Goal: Task Accomplishment & Management: Manage account settings

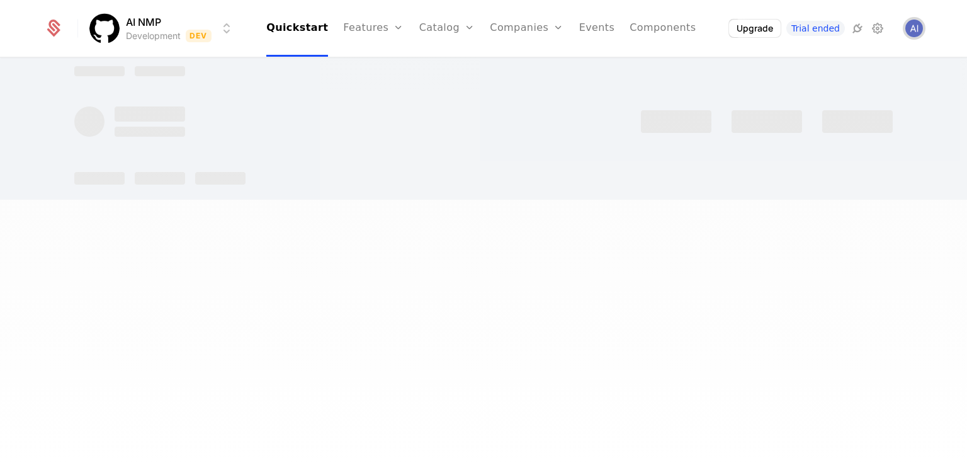
click at [912, 26] on img "Open user button" at bounding box center [915, 29] width 18 height 18
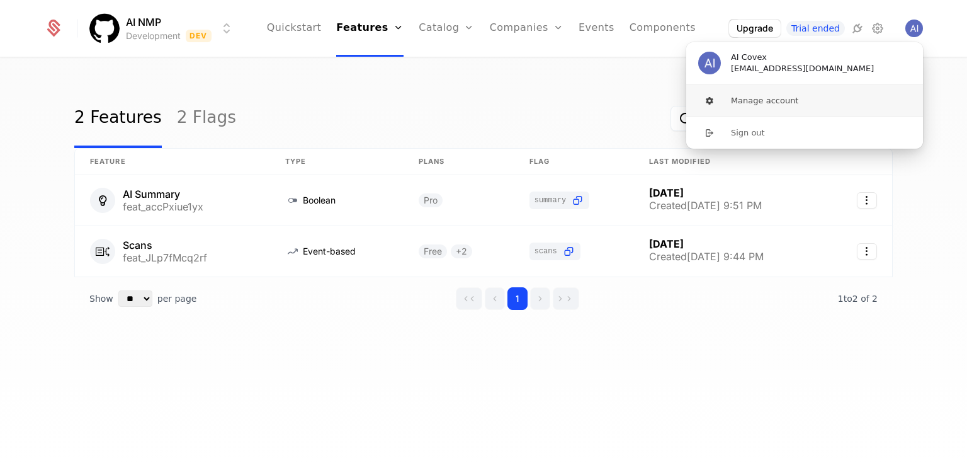
click at [739, 97] on button "Manage account" at bounding box center [805, 100] width 238 height 31
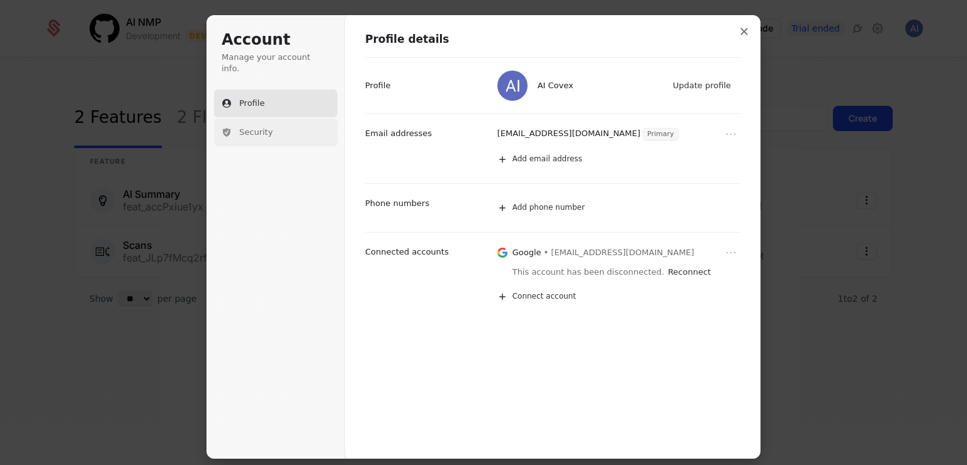
click at [255, 127] on span "Security" at bounding box center [255, 132] width 33 height 11
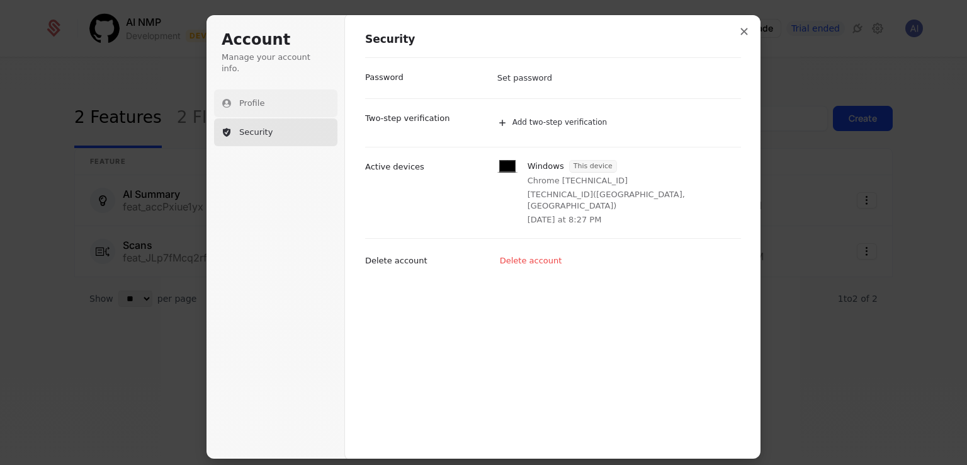
click at [237, 89] on button "Profile" at bounding box center [275, 103] width 123 height 28
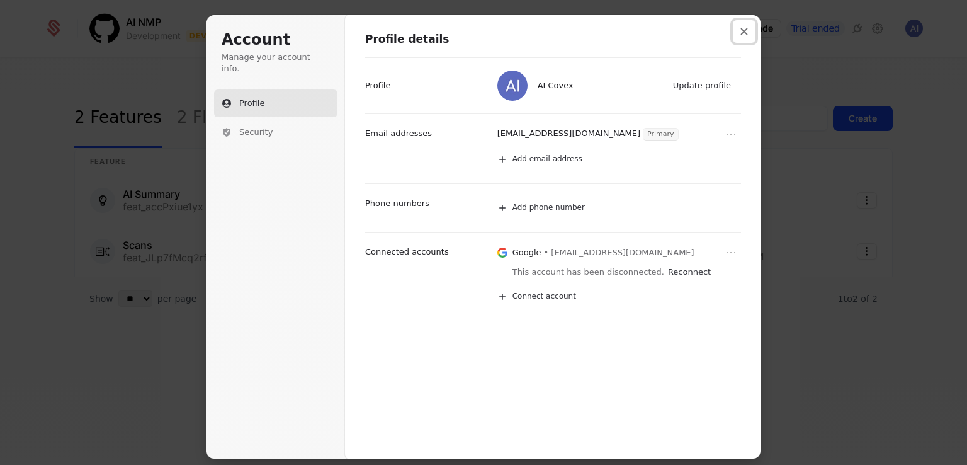
drag, startPoint x: 750, startPoint y: 34, endPoint x: 489, endPoint y: 71, distance: 262.7
click at [749, 34] on button "Close modal" at bounding box center [744, 31] width 23 height 23
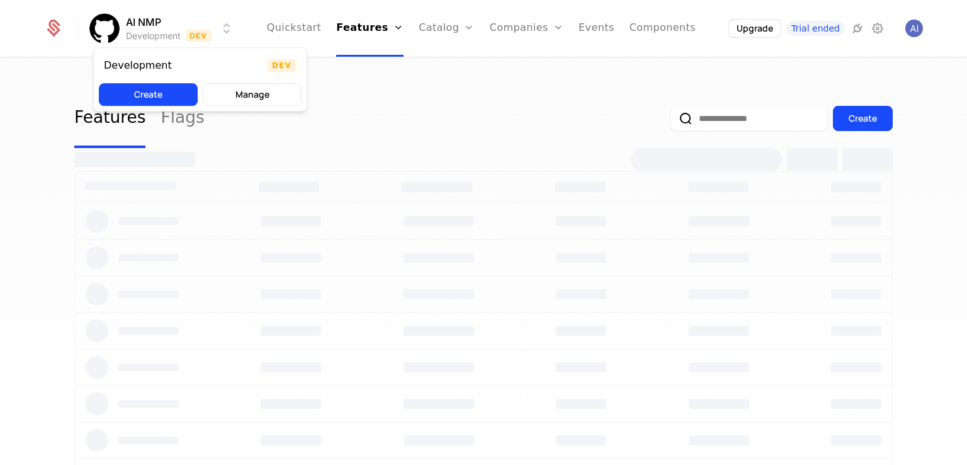
click at [121, 18] on html "AI NMP Development Dev Quickstart Features Features Flags Catalog Plans Add Ons…" at bounding box center [483, 232] width 967 height 465
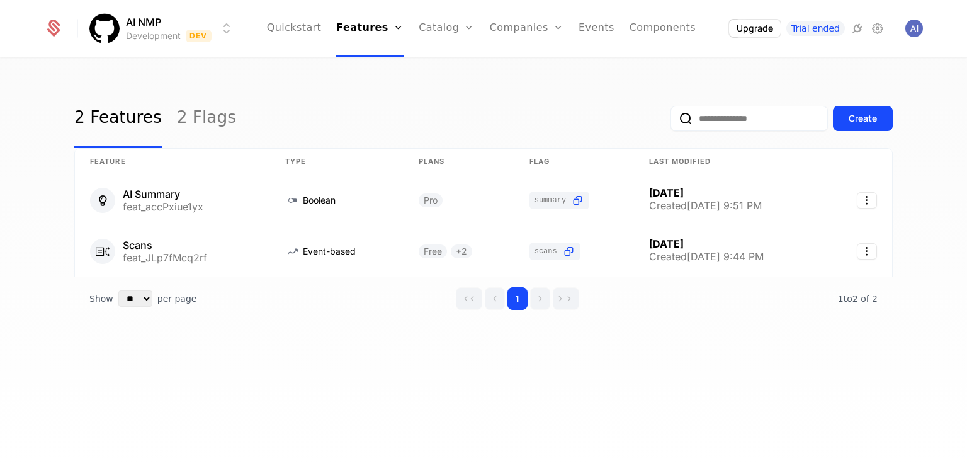
click at [145, 24] on html "AI NMP Development Dev Quickstart Features Features Flags Catalog Plans Add Ons…" at bounding box center [483, 232] width 967 height 465
click at [139, 21] on html "AI NMP Development Dev Quickstart Features Features Flags Catalog Plans Add Ons…" at bounding box center [483, 232] width 967 height 465
click at [53, 28] on html "AI NMP Development Dev Quickstart Features Features Flags Catalog Plans Add Ons…" at bounding box center [483, 232] width 967 height 465
click at [149, 18] on html "AI NMP Development Dev Quickstart Features Features Flags Catalog Plans Add Ons…" at bounding box center [483, 232] width 967 height 465
click at [305, 26] on html "AI NMP Development Dev Quickstart Features Features Flags Catalog Plans Add Ons…" at bounding box center [483, 232] width 967 height 465
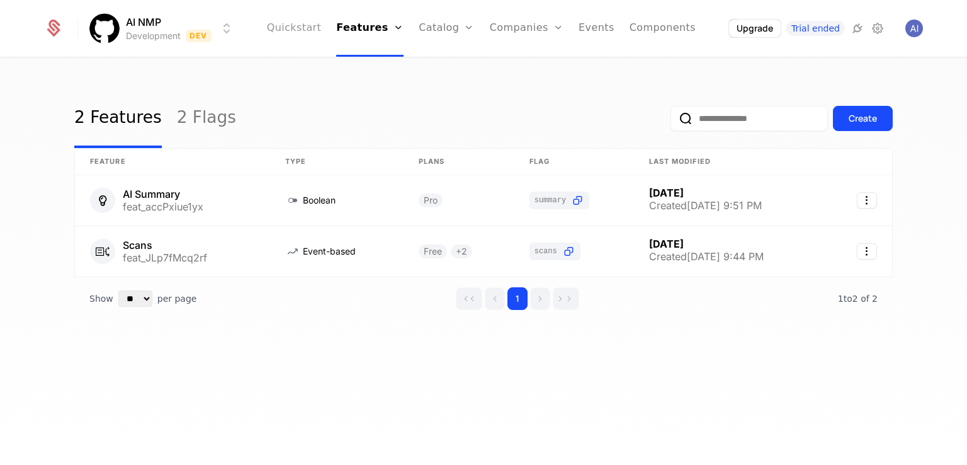
click at [315, 26] on link "Quickstart" at bounding box center [294, 28] width 55 height 57
click at [581, 26] on link "Events" at bounding box center [597, 28] width 36 height 57
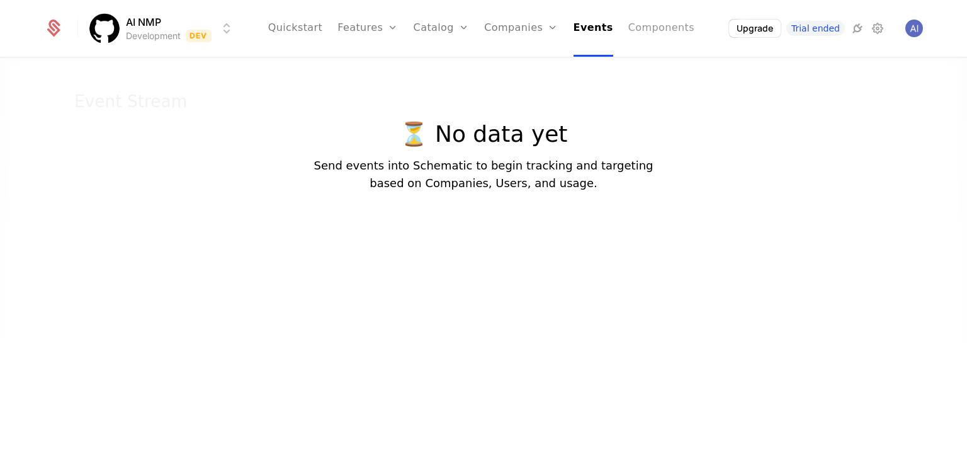
click at [650, 30] on link "Components" at bounding box center [662, 28] width 66 height 57
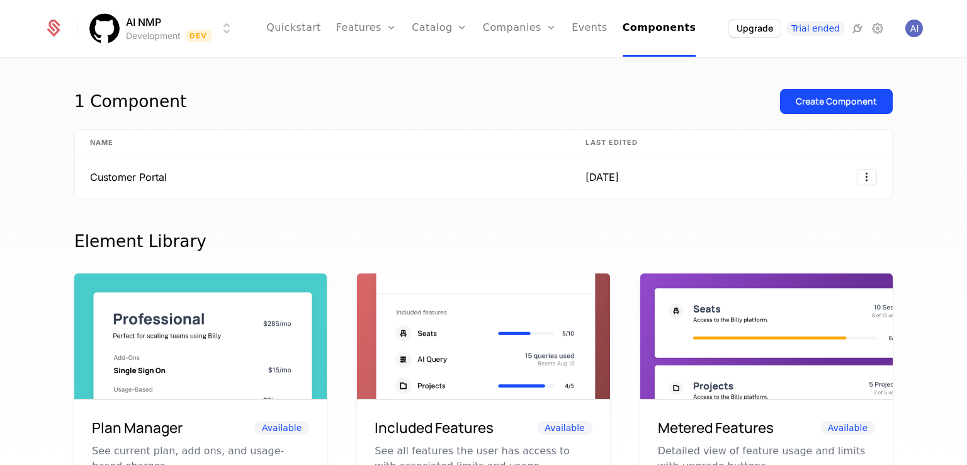
click at [867, 27] on div "Upgrade Trial ended" at bounding box center [807, 28] width 157 height 19
click at [884, 31] on icon at bounding box center [877, 28] width 15 height 15
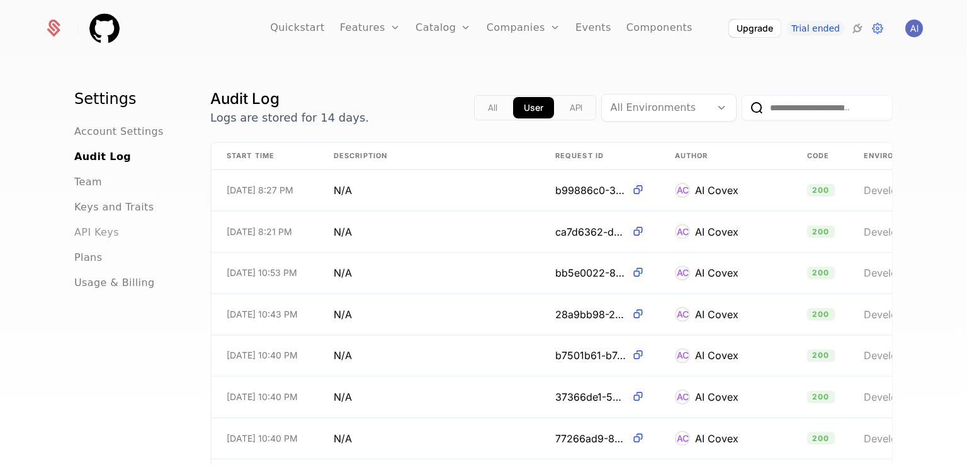
click at [96, 236] on span "API Keys" at bounding box center [96, 232] width 45 height 15
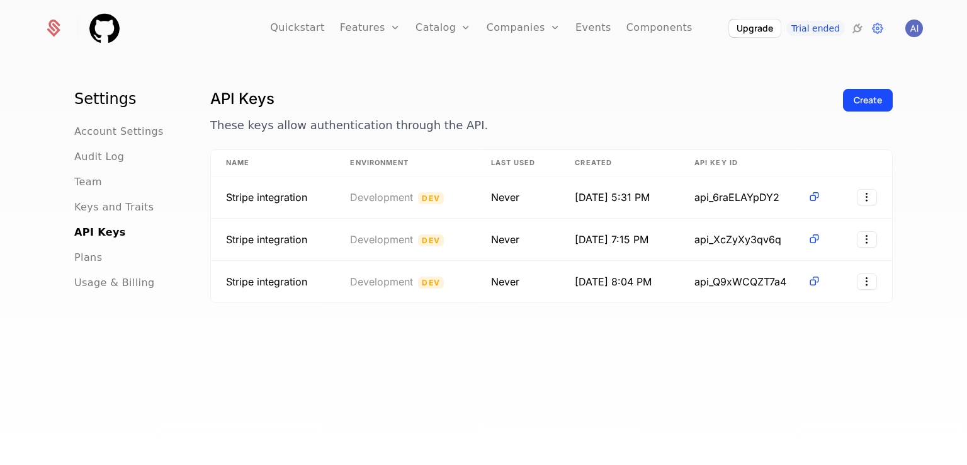
click at [391, 381] on div "API Keys These keys allow authentication through the API. Create Name Environme…" at bounding box center [551, 280] width 683 height 383
click at [863, 102] on div "Create" at bounding box center [868, 100] width 28 height 13
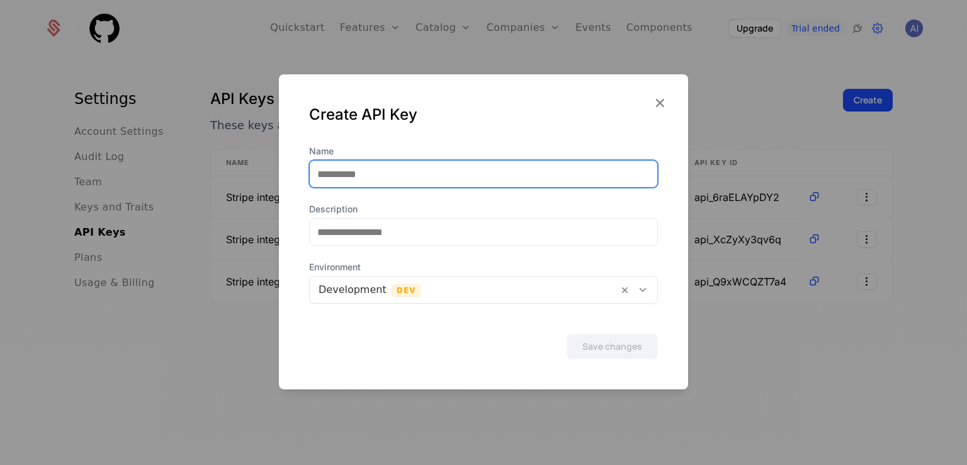
click at [362, 177] on input "Name" at bounding box center [484, 174] width 348 height 26
type input "******"
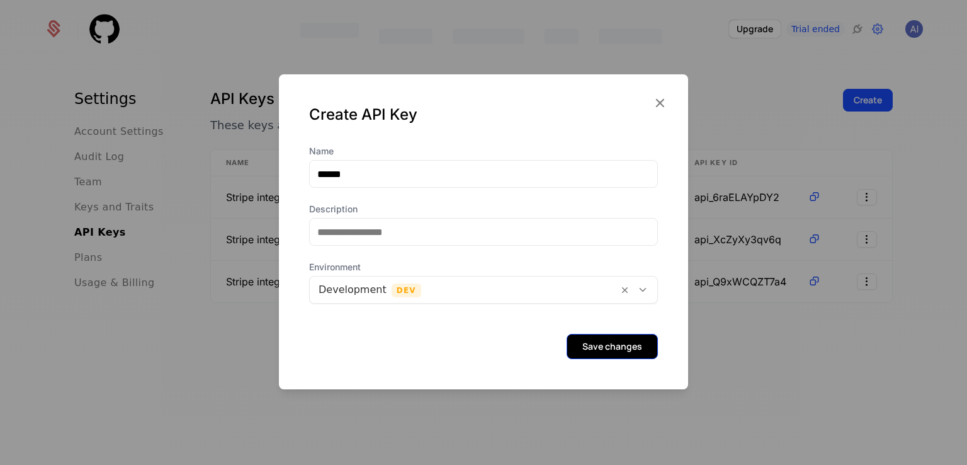
click at [608, 340] on button "Save changes" at bounding box center [612, 346] width 91 height 25
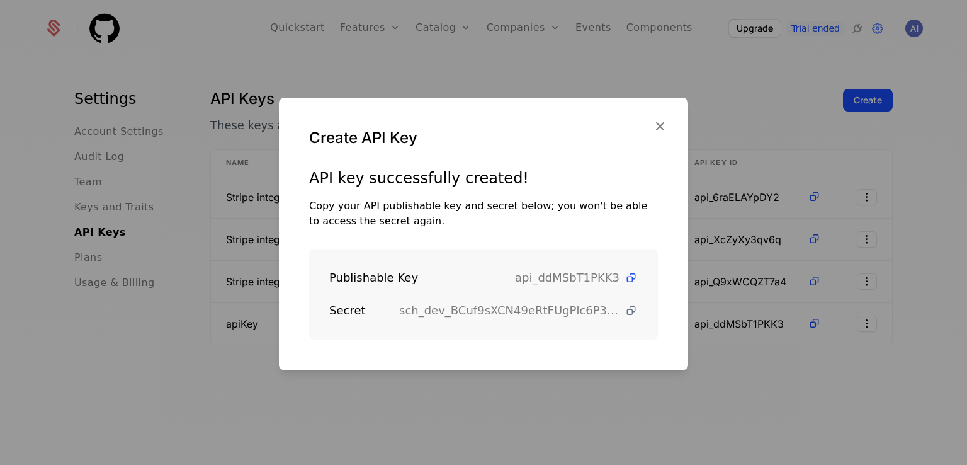
click at [625, 309] on icon at bounding box center [631, 310] width 13 height 13
click at [625, 275] on icon at bounding box center [631, 277] width 13 height 13
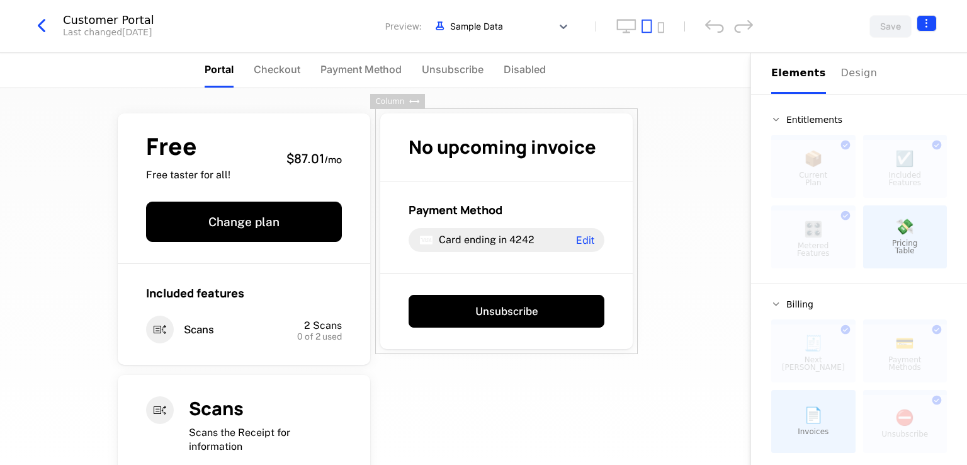
click at [928, 28] on html "AI NMP Development Dev Quickstart Features Features Flags Catalog Plans Add Ons…" at bounding box center [483, 232] width 967 height 465
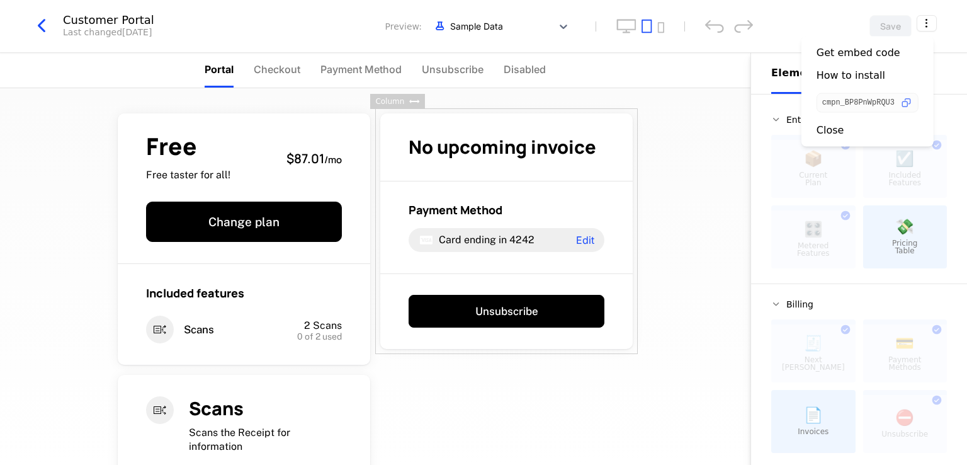
click at [916, 101] on div "cmpn_BP8PnWpRQU3" at bounding box center [868, 103] width 102 height 20
click at [909, 101] on icon "button" at bounding box center [906, 102] width 13 height 13
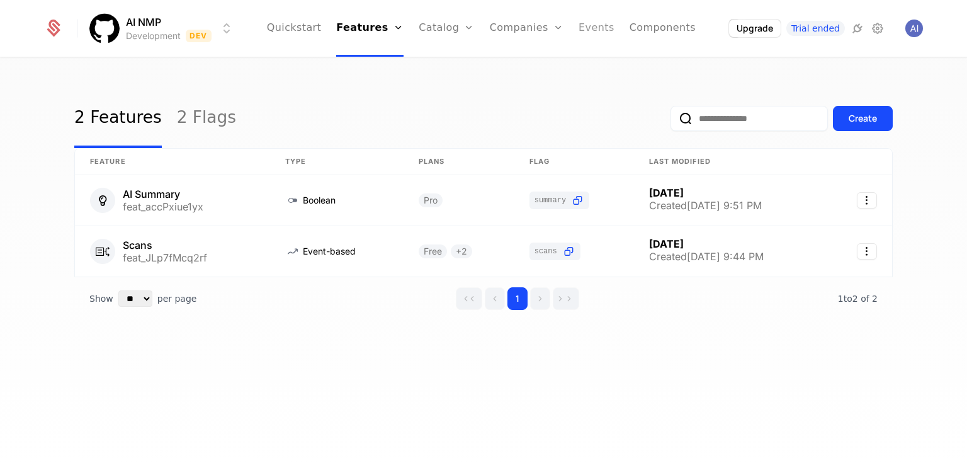
click at [579, 30] on link "Events" at bounding box center [597, 28] width 36 height 57
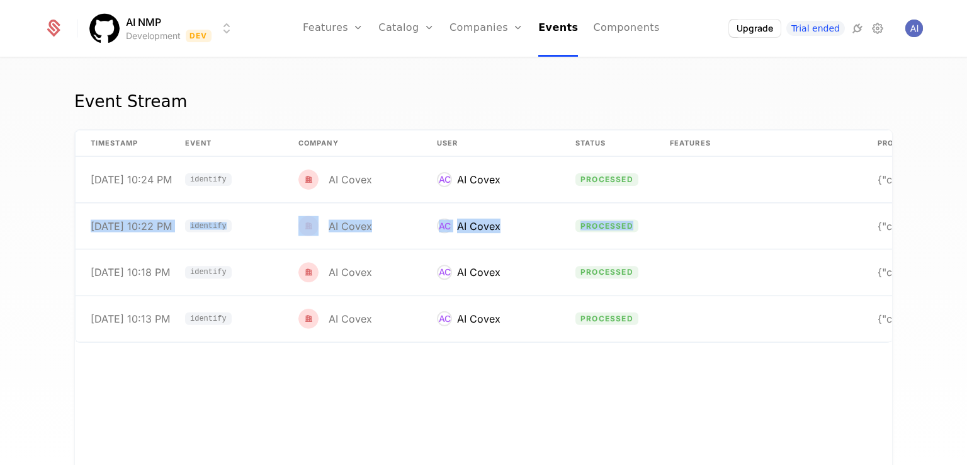
scroll to position [0, 96]
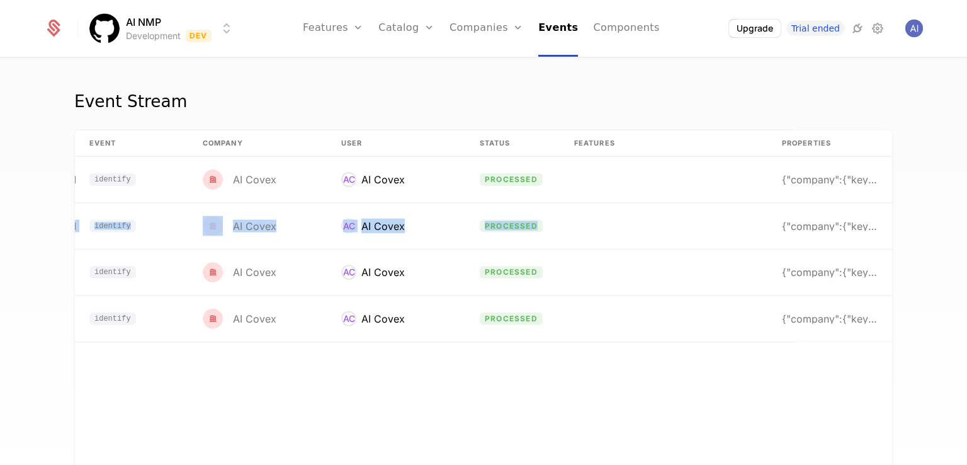
drag, startPoint x: 766, startPoint y: 217, endPoint x: 967, endPoint y: 222, distance: 201.0
click at [967, 222] on div "Event Stream timestamp Event Company User Status Features Properties [DATE] 10:…" at bounding box center [483, 266] width 967 height 414
drag, startPoint x: 790, startPoint y: 227, endPoint x: 917, endPoint y: 235, distance: 127.5
click at [917, 235] on div "Event Stream timestamp Event Company User Status Features Properties [DATE] 10:…" at bounding box center [483, 266] width 967 height 414
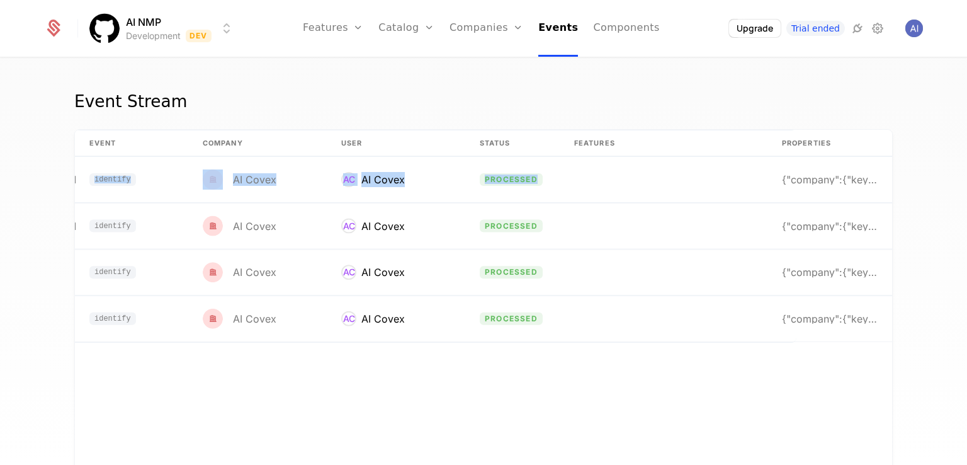
scroll to position [0, 0]
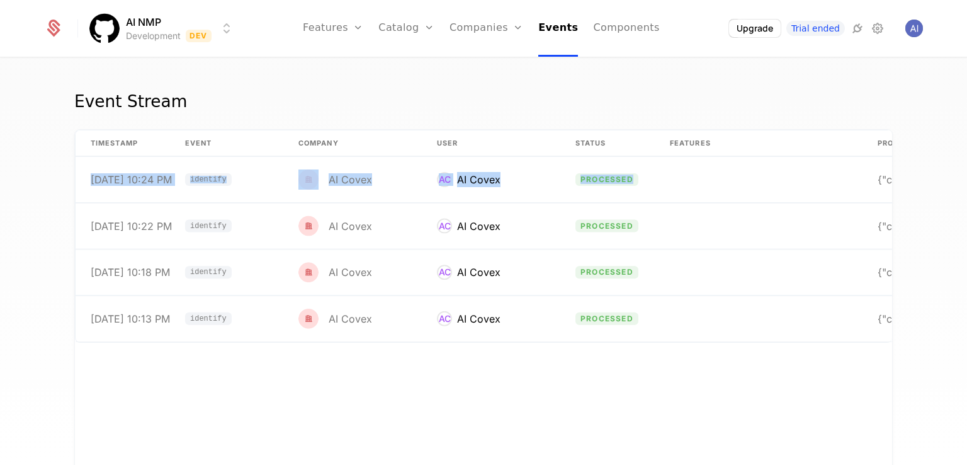
drag, startPoint x: 548, startPoint y: 174, endPoint x: 0, endPoint y: 180, distance: 548.0
click at [0, 180] on div "Event Stream timestamp Event Company User Status Features Properties [DATE] 10:…" at bounding box center [483, 266] width 967 height 414
click at [215, 356] on div "timestamp Event Company User Status Features Properties [DATE] 10:24 PM identif…" at bounding box center [484, 319] width 818 height 378
click at [533, 177] on td "AC AI Covex" at bounding box center [491, 180] width 139 height 46
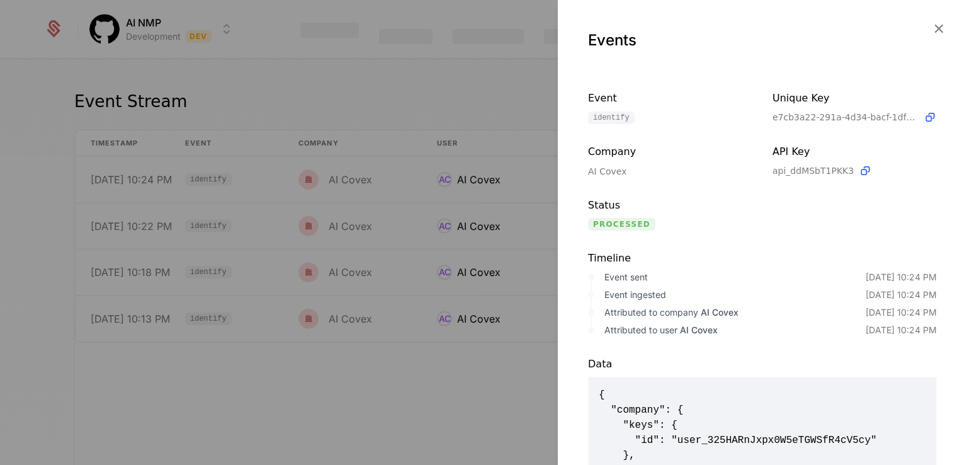
scroll to position [154, 0]
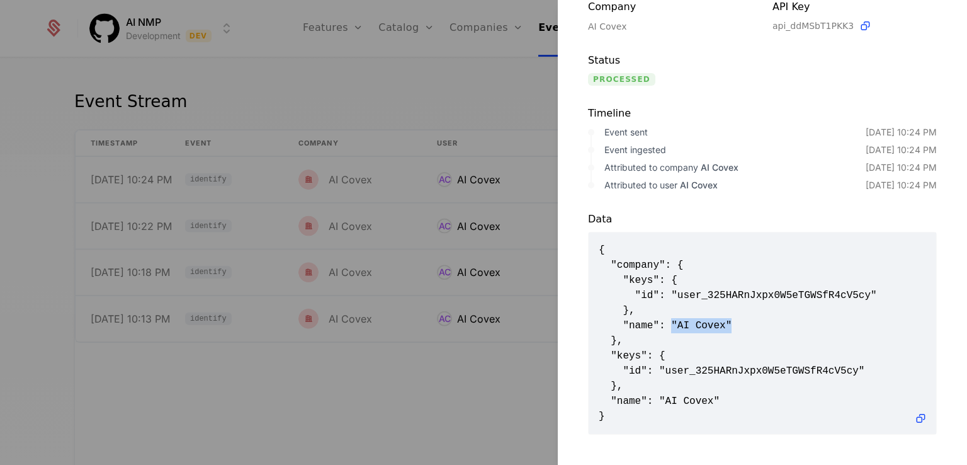
drag, startPoint x: 673, startPoint y: 321, endPoint x: 729, endPoint y: 318, distance: 56.8
click at [729, 318] on span "{ "company": { "keys": { "id": "user_325HARnJxpx0W5eTGWSfR4cV5cy" }, "name": "A…" at bounding box center [763, 332] width 328 height 181
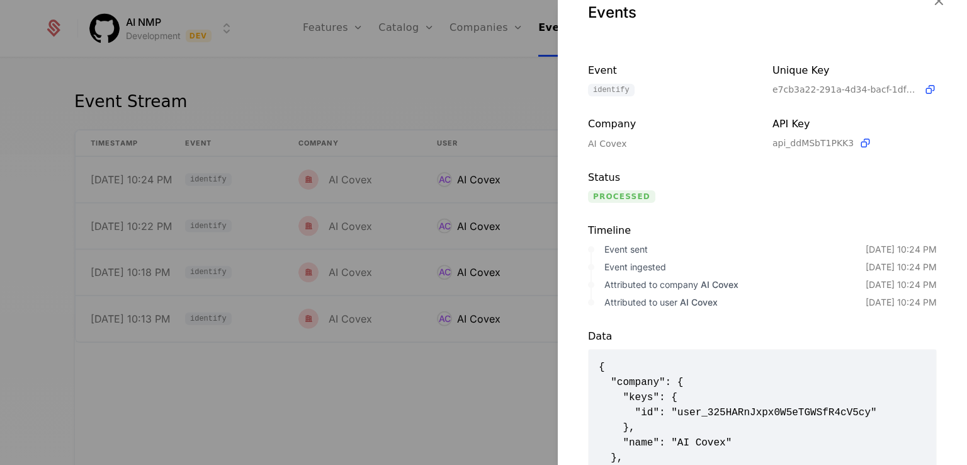
click at [760, 283] on div "Attributed to company AI Covex" at bounding box center [735, 284] width 261 height 13
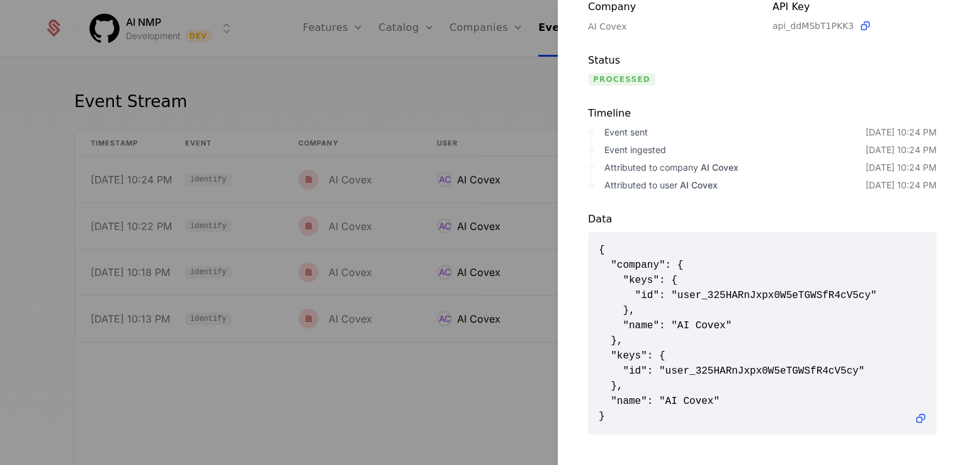
click at [197, 161] on div at bounding box center [483, 232] width 967 height 465
